Goal: Information Seeking & Learning: Learn about a topic

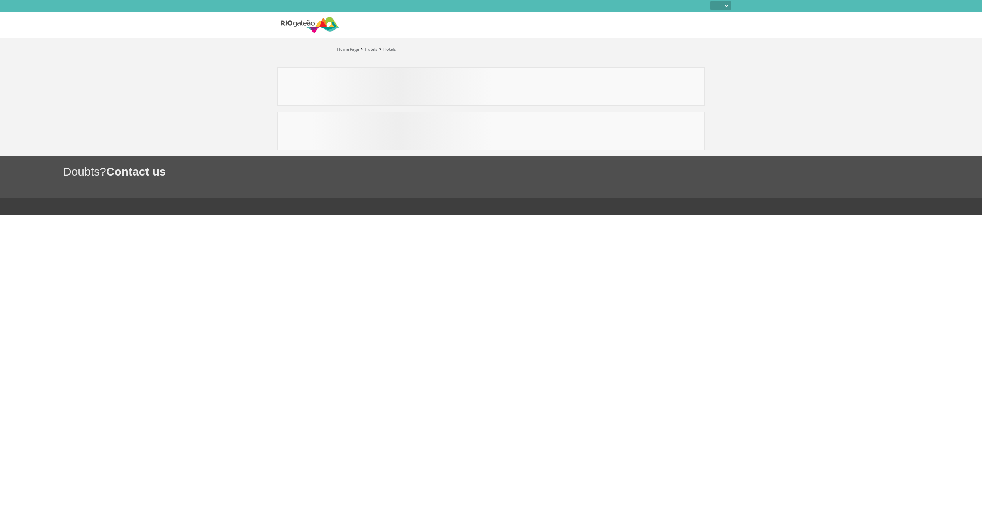
select select
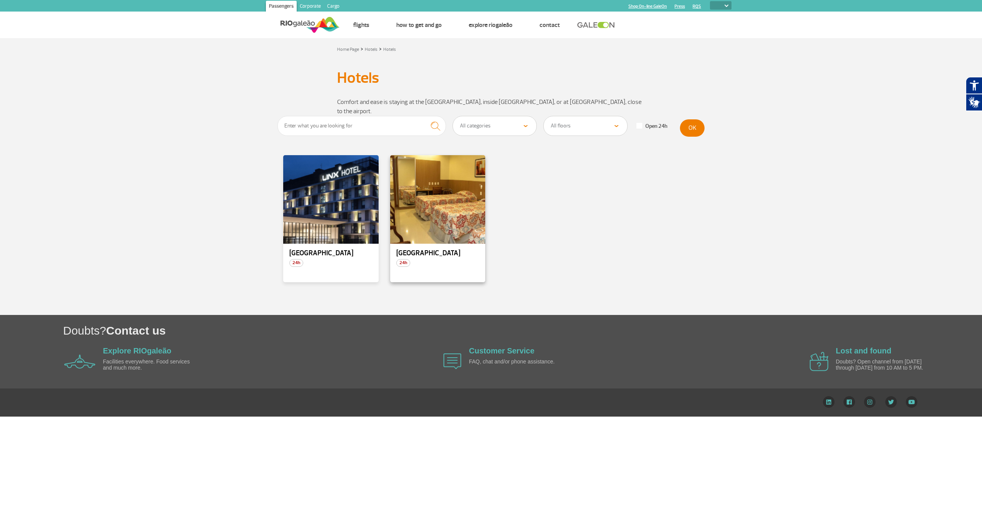
click at [431, 249] on p "[GEOGRAPHIC_DATA]" at bounding box center [437, 253] width 83 height 8
click at [329, 219] on div at bounding box center [330, 199] width 97 height 90
